Goal: Task Accomplishment & Management: Manage account settings

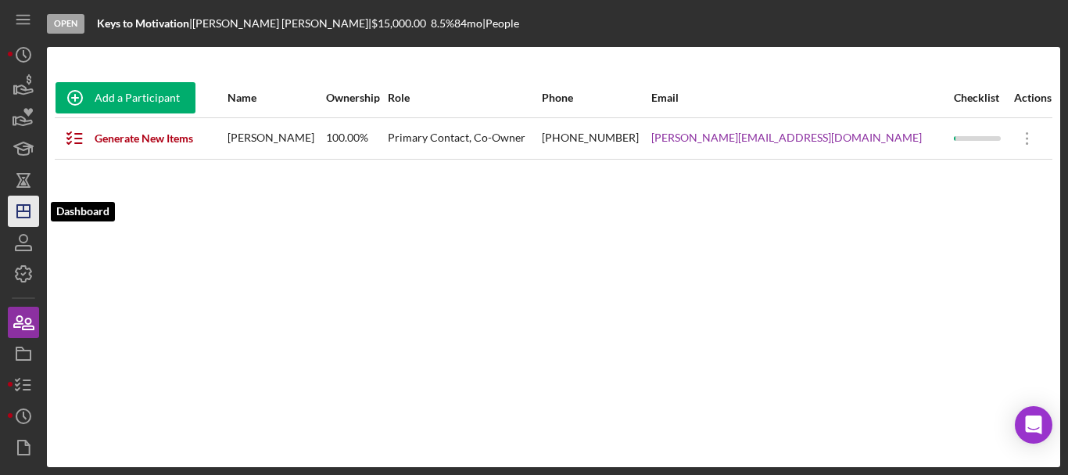
click at [25, 211] on line "button" at bounding box center [23, 211] width 13 height 0
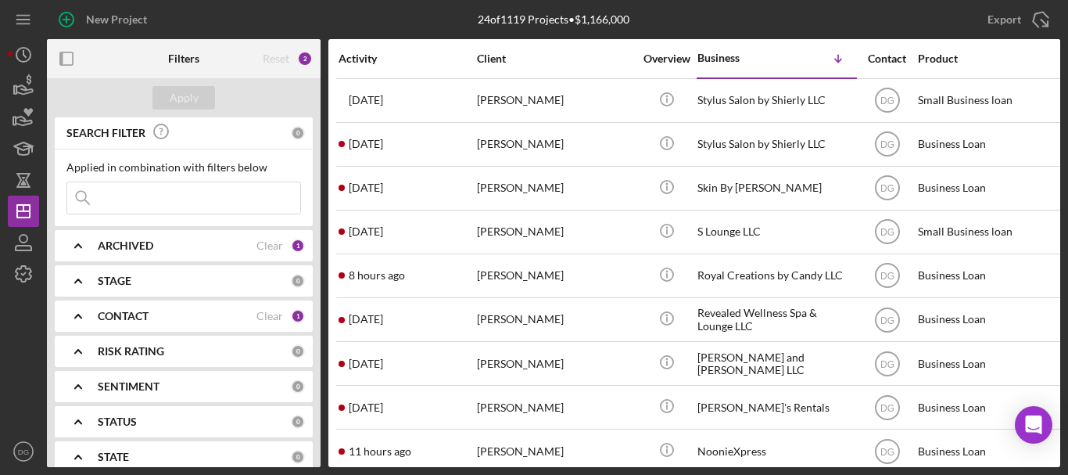
click at [357, 58] on div "Activity" at bounding box center [407, 58] width 137 height 13
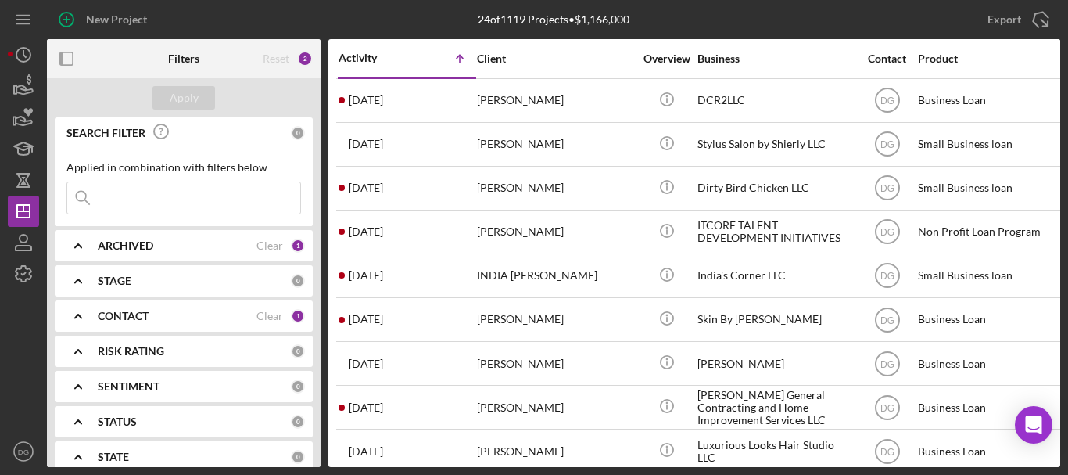
click at [375, 57] on div "Activity" at bounding box center [373, 58] width 69 height 13
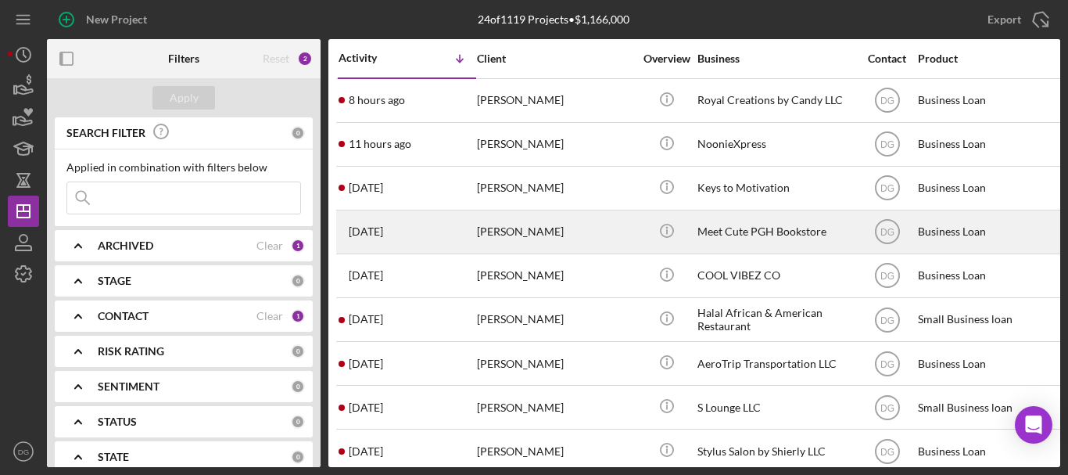
click at [750, 226] on div "Meet Cute PGH Bookstore" at bounding box center [776, 231] width 156 height 41
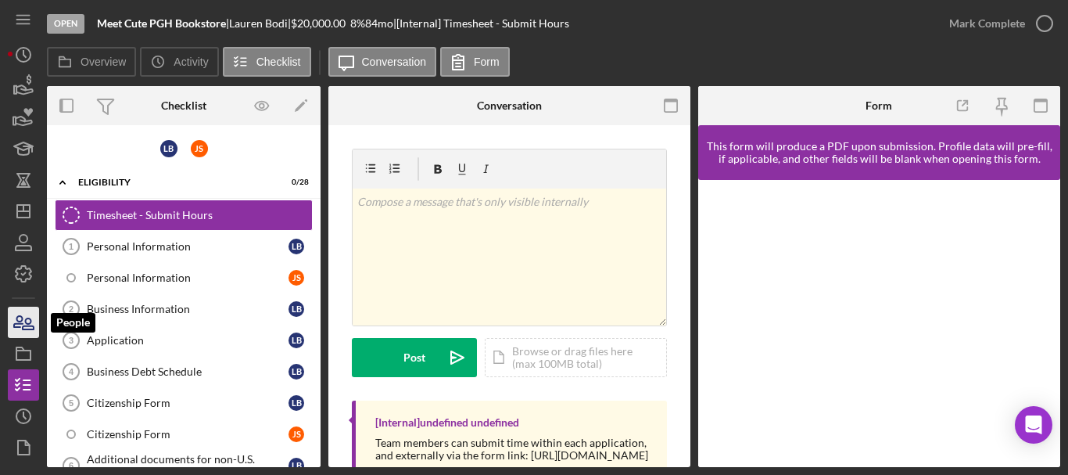
click at [21, 322] on icon "button" at bounding box center [23, 322] width 39 height 39
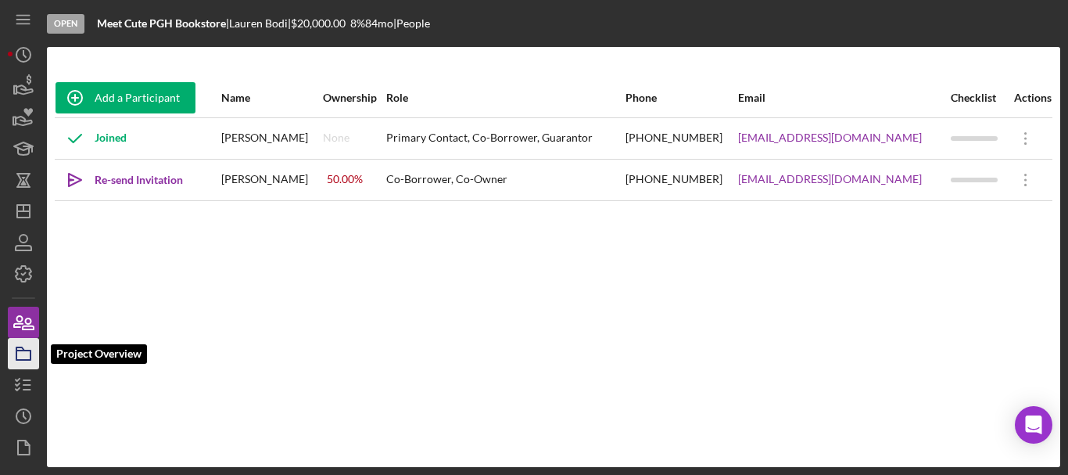
click at [26, 348] on icon "button" at bounding box center [23, 353] width 39 height 39
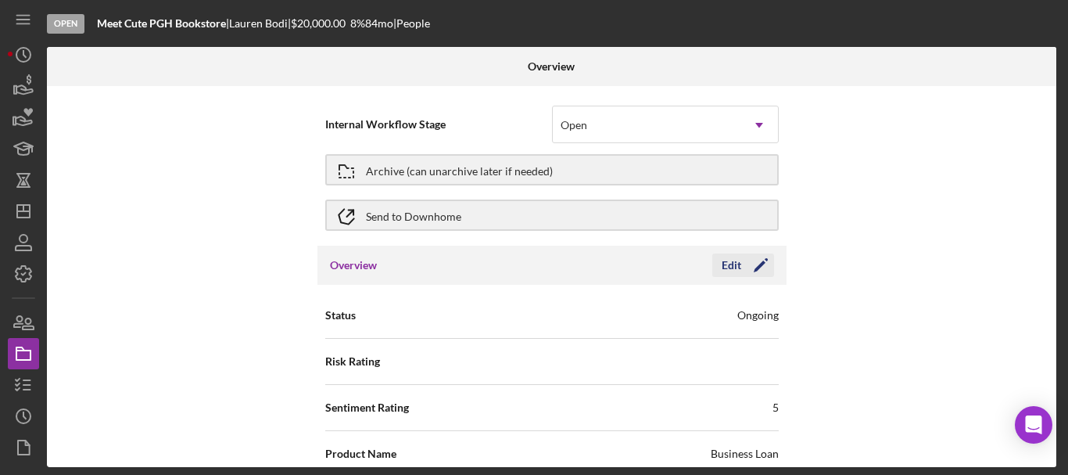
click at [757, 270] on icon "Icon/Edit" at bounding box center [760, 265] width 39 height 39
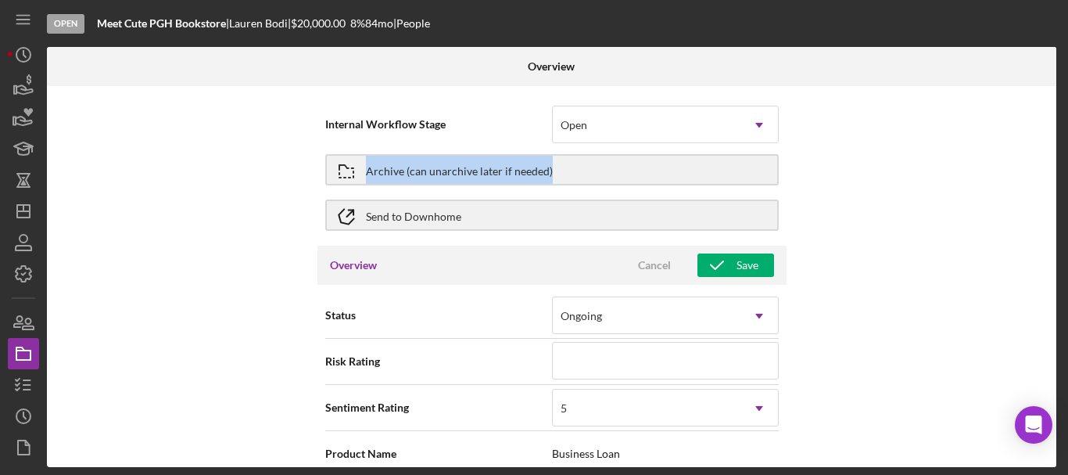
drag, startPoint x: 1050, startPoint y: 129, endPoint x: 1059, endPoint y: 161, distance: 33.2
click at [1059, 161] on div "Overview Internal Workflow Stage Open Icon/Dropdown Arrow Archive (can unarchiv…" at bounding box center [554, 257] width 1014 height 420
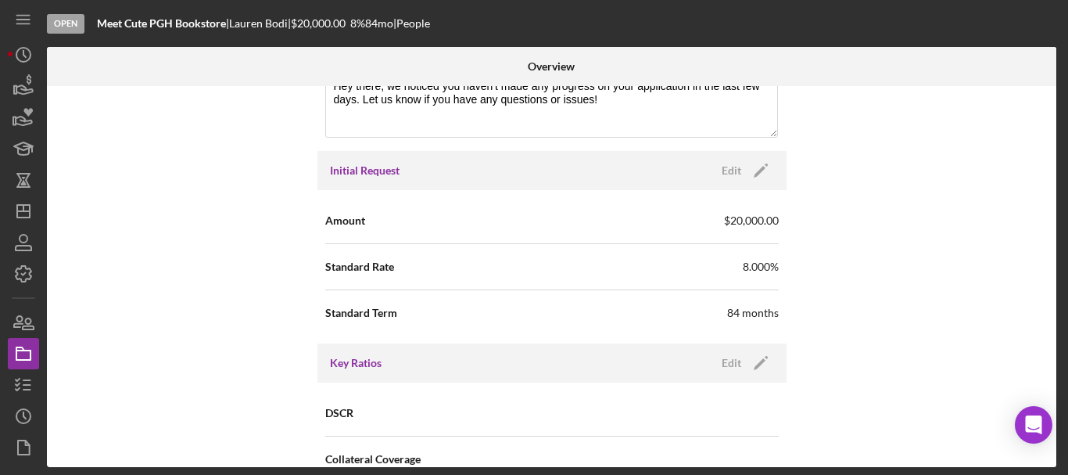
scroll to position [909, 0]
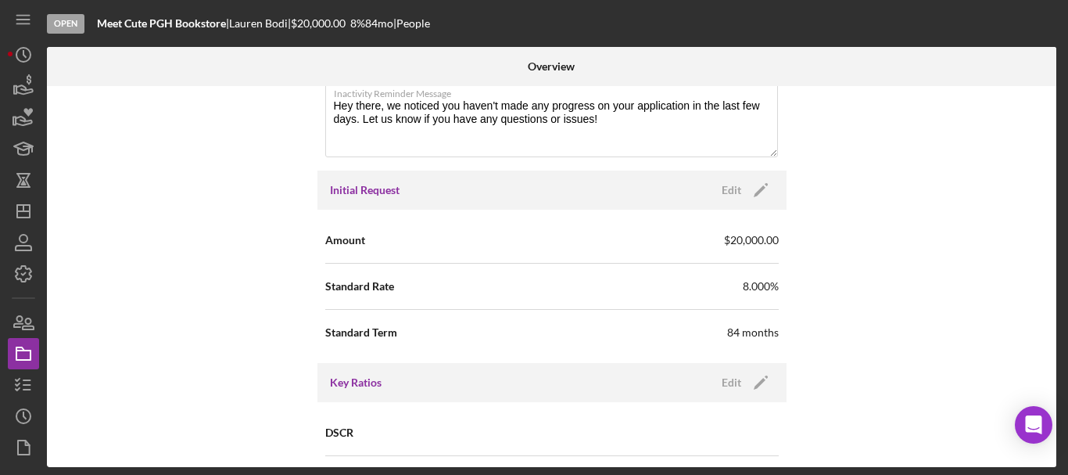
click at [1041, 265] on div "Internal Workflow Stage Open Icon/Dropdown Arrow Archive (can unarchive later i…" at bounding box center [552, 276] width 1010 height 381
click at [756, 188] on icon "Icon/Edit" at bounding box center [760, 189] width 39 height 39
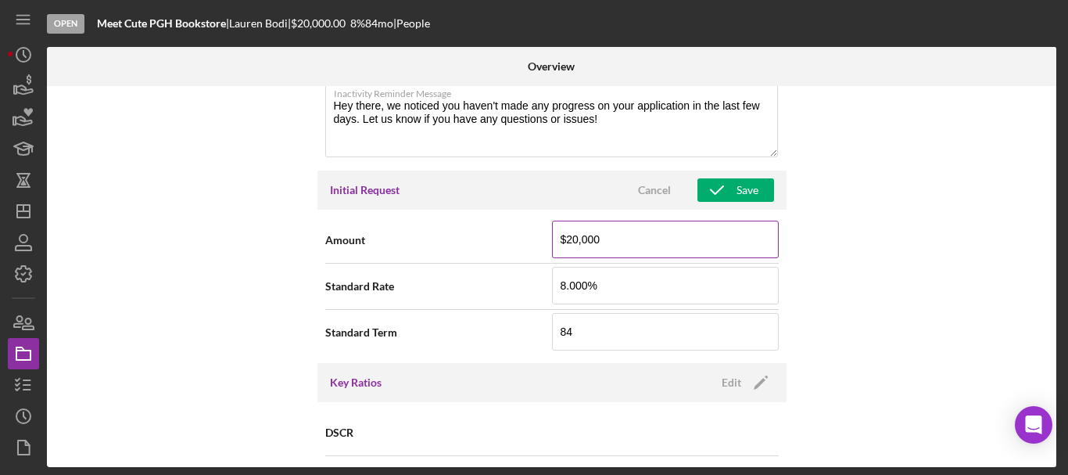
click at [575, 241] on input "$20,000" at bounding box center [665, 240] width 227 height 38
click at [573, 242] on input "$000" at bounding box center [665, 240] width 227 height 38
click at [616, 243] on input "$00,120" at bounding box center [665, 240] width 227 height 38
type input "$0"
type input "$12,000"
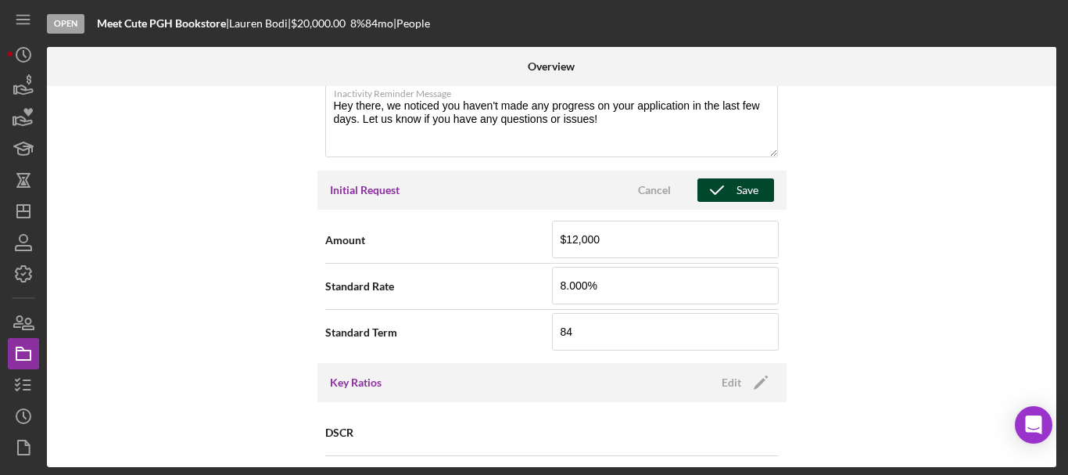
click at [732, 190] on icon "button" at bounding box center [717, 189] width 39 height 39
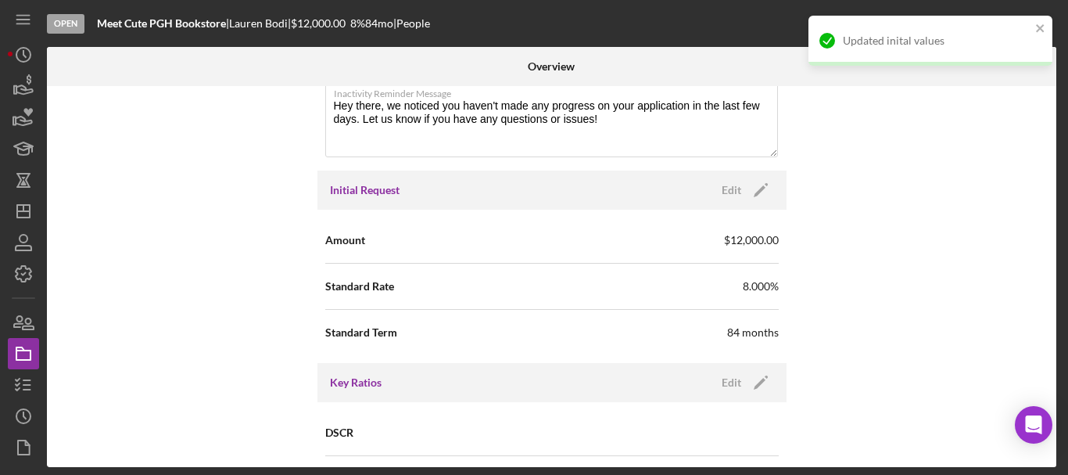
scroll to position [0, 0]
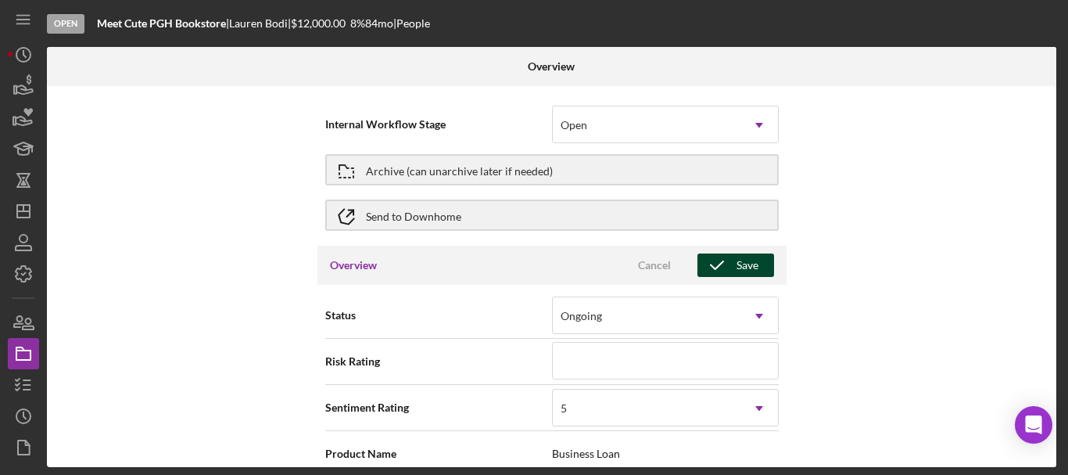
click at [747, 264] on div "Save" at bounding box center [748, 264] width 22 height 23
type textarea "Here's a snapshot of information that has been fully approved, as well as the i…"
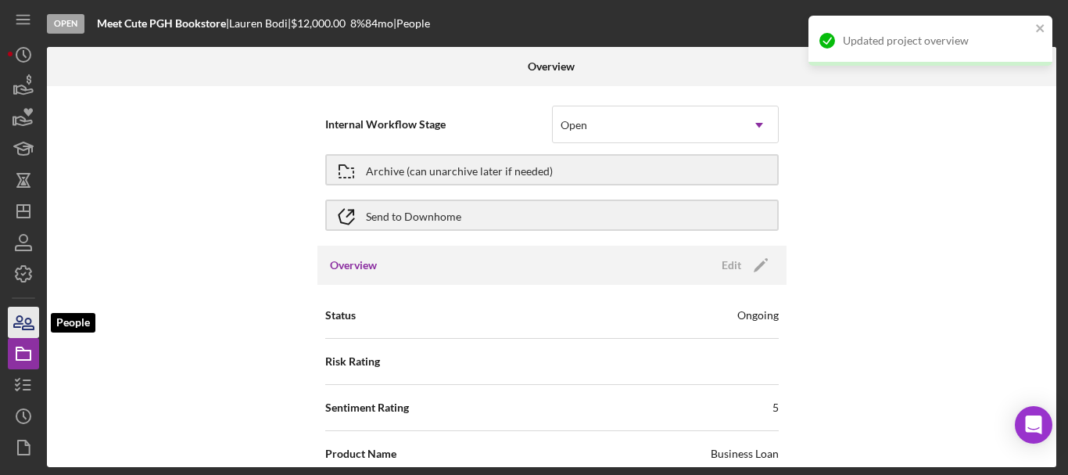
click at [19, 324] on icon "button" at bounding box center [18, 321] width 9 height 11
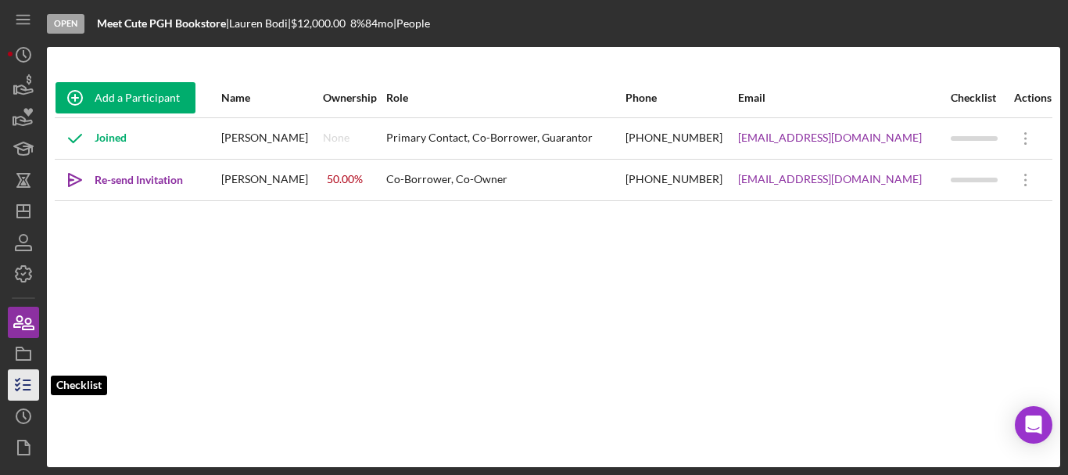
click at [19, 389] on polyline "button" at bounding box center [18, 389] width 4 height 2
